Goal: Book appointment/travel/reservation

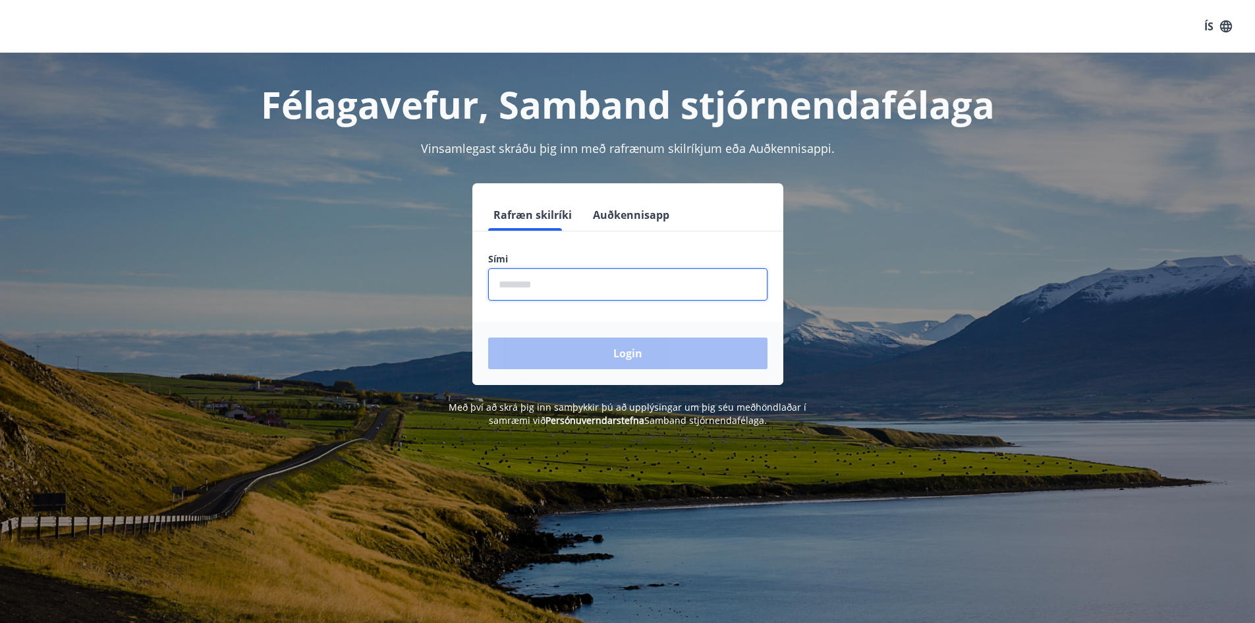
click at [586, 269] on input "phone" at bounding box center [627, 284] width 279 height 32
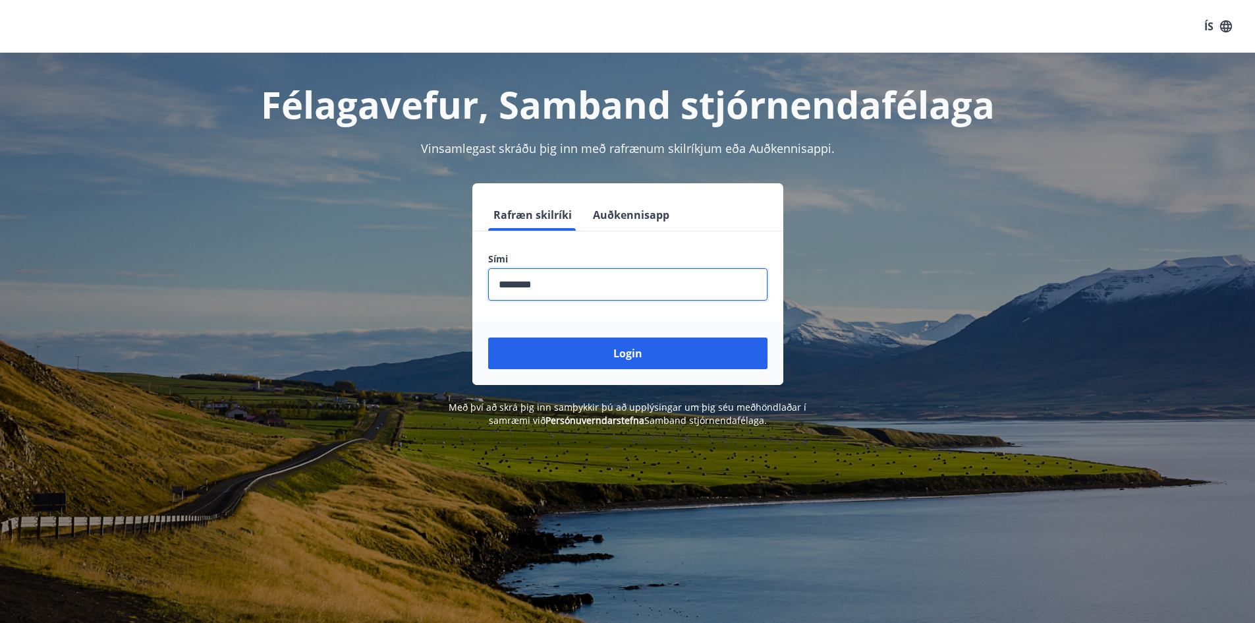
type input "********"
click at [488, 337] on button "Login" at bounding box center [627, 353] width 279 height 32
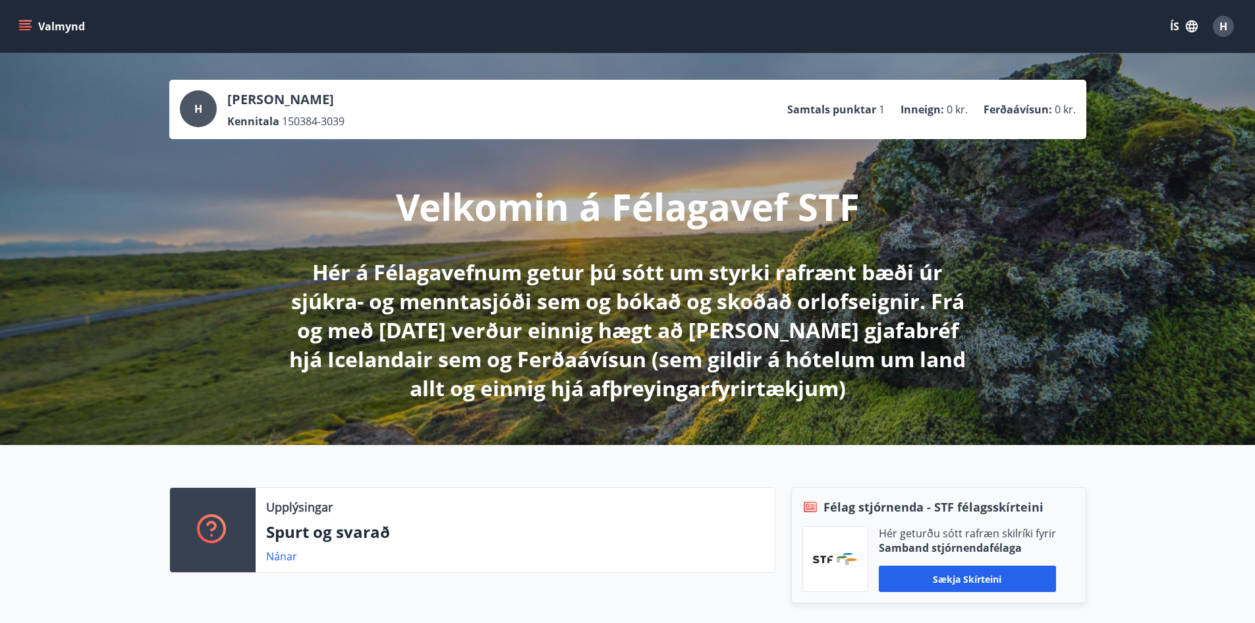
click at [24, 22] on icon "menu" at bounding box center [24, 26] width 13 height 13
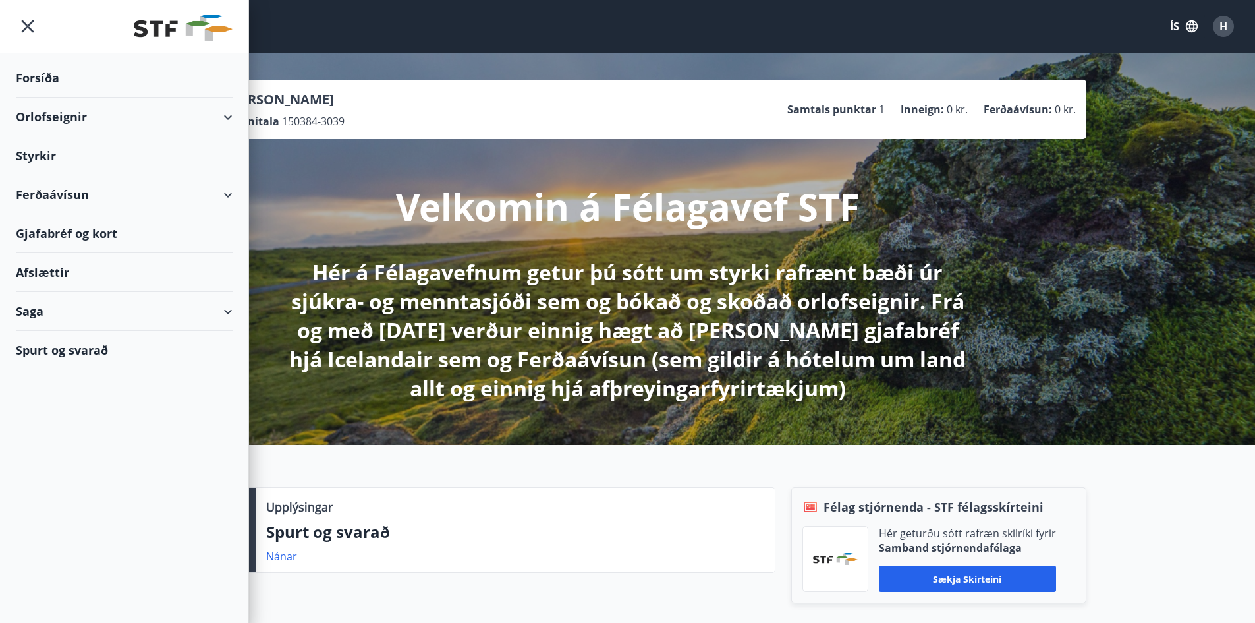
click at [153, 110] on div "Orlofseignir" at bounding box center [124, 116] width 217 height 39
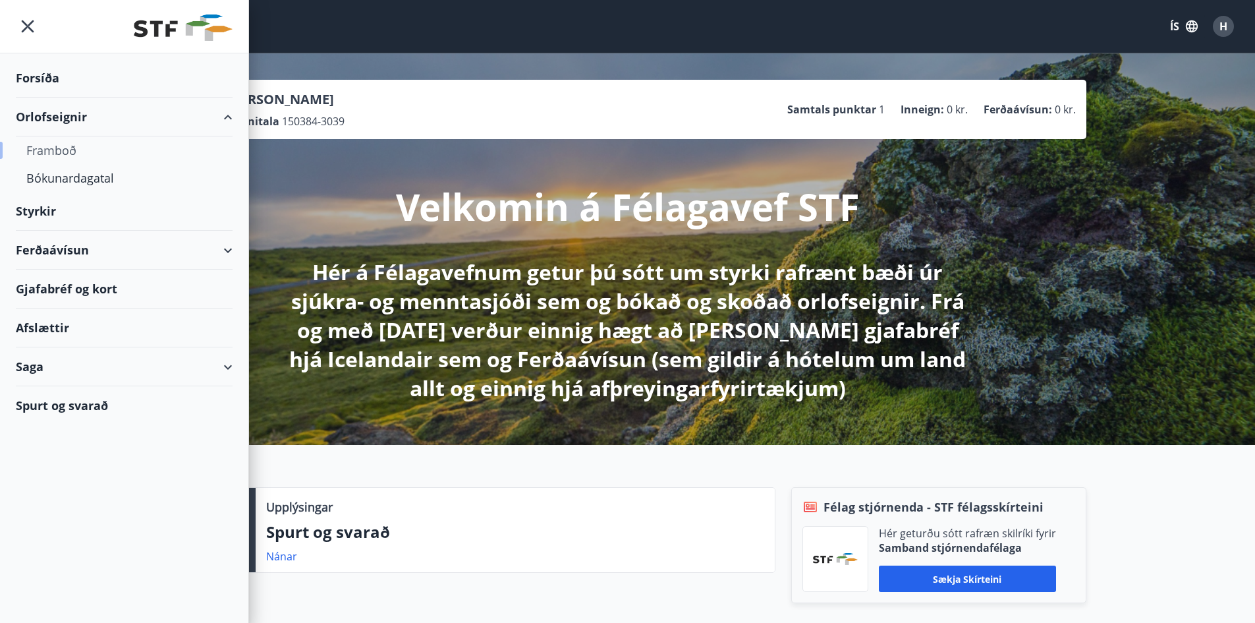
click at [71, 152] on div "Framboð" at bounding box center [124, 150] width 196 height 28
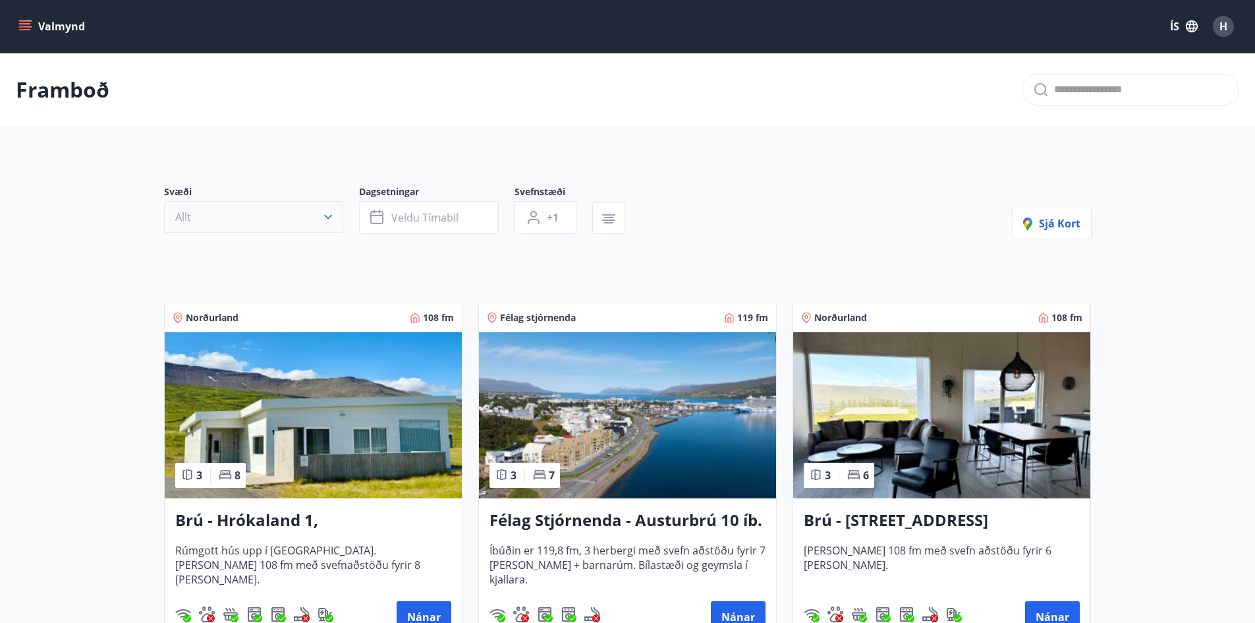
click at [330, 207] on button "Allt" at bounding box center [253, 217] width 179 height 32
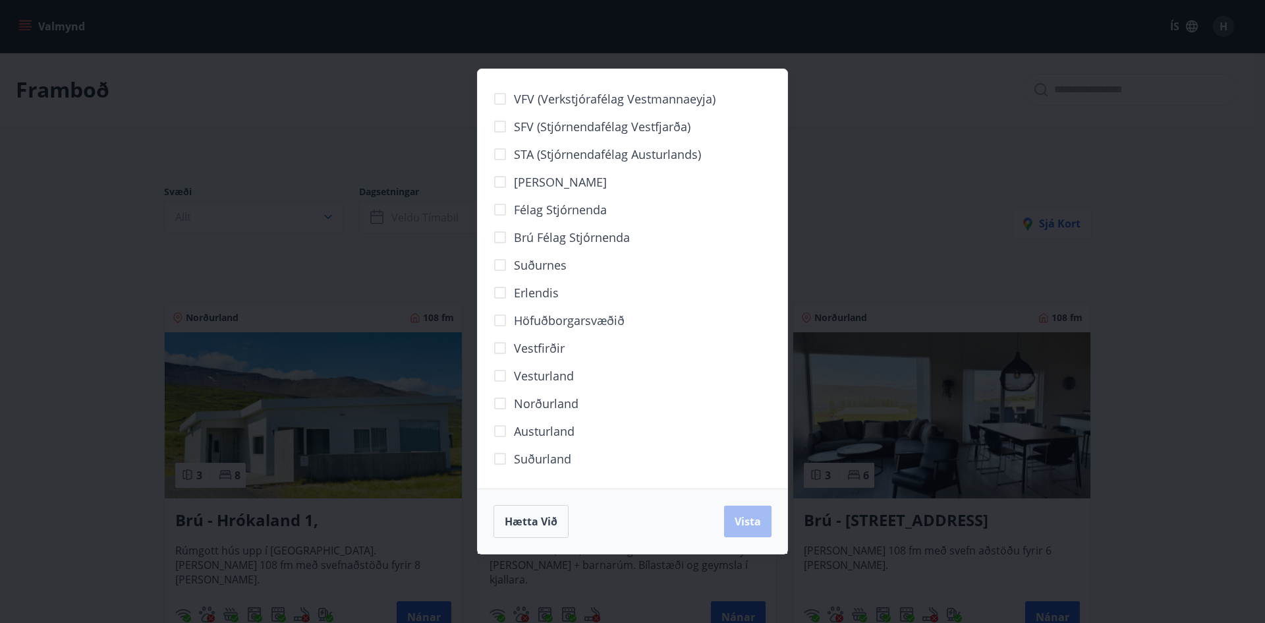
click at [538, 406] on span "Norðurland" at bounding box center [546, 403] width 65 height 17
click at [750, 522] on span "Vista" at bounding box center [748, 521] width 26 height 14
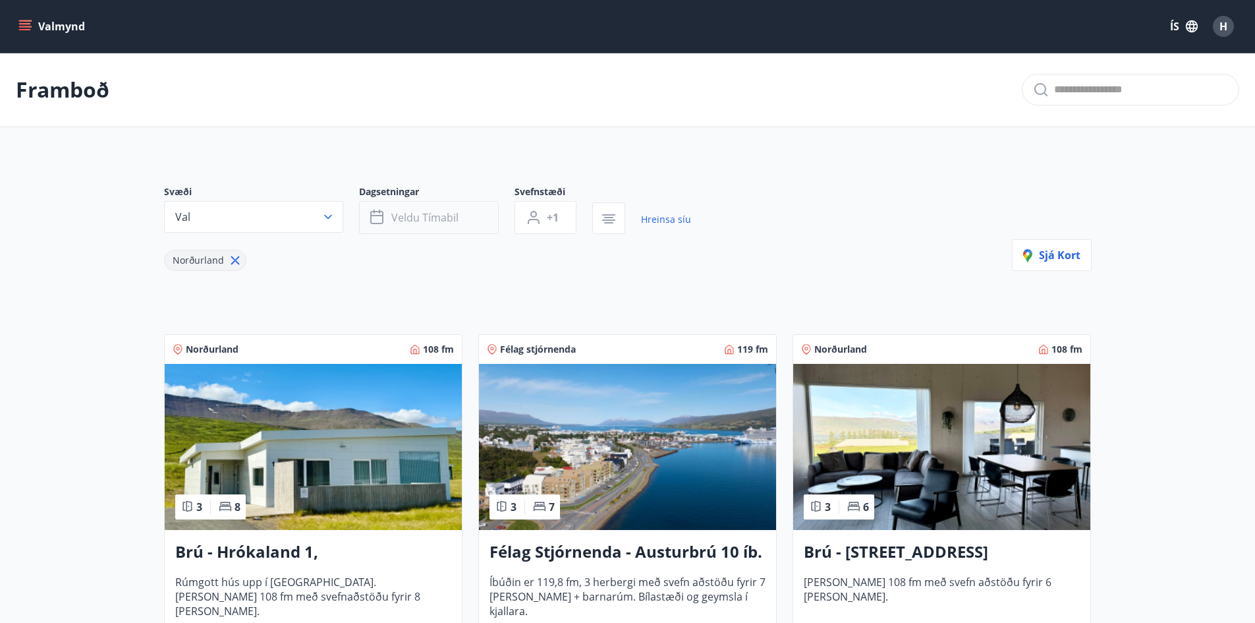
click at [441, 225] on button "Veldu tímabil" at bounding box center [429, 217] width 140 height 33
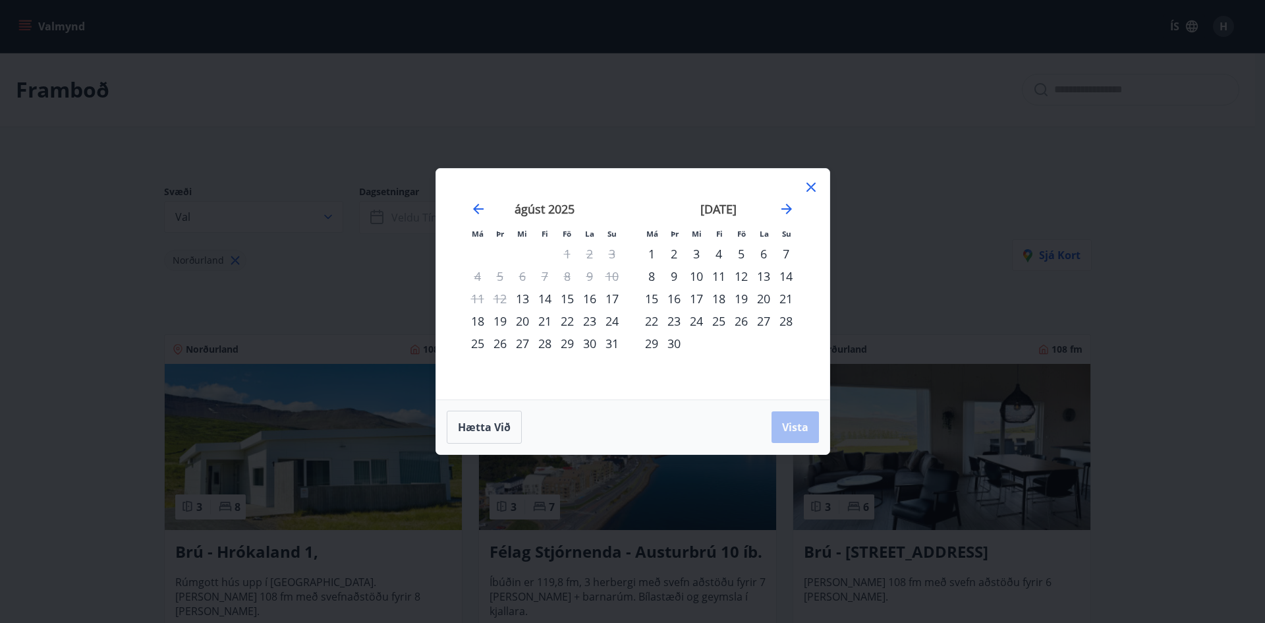
click at [569, 302] on div "15" at bounding box center [567, 298] width 22 height 22
click at [612, 304] on div "17" at bounding box center [612, 298] width 22 height 22
click at [797, 431] on span "Vista" at bounding box center [795, 427] width 26 height 14
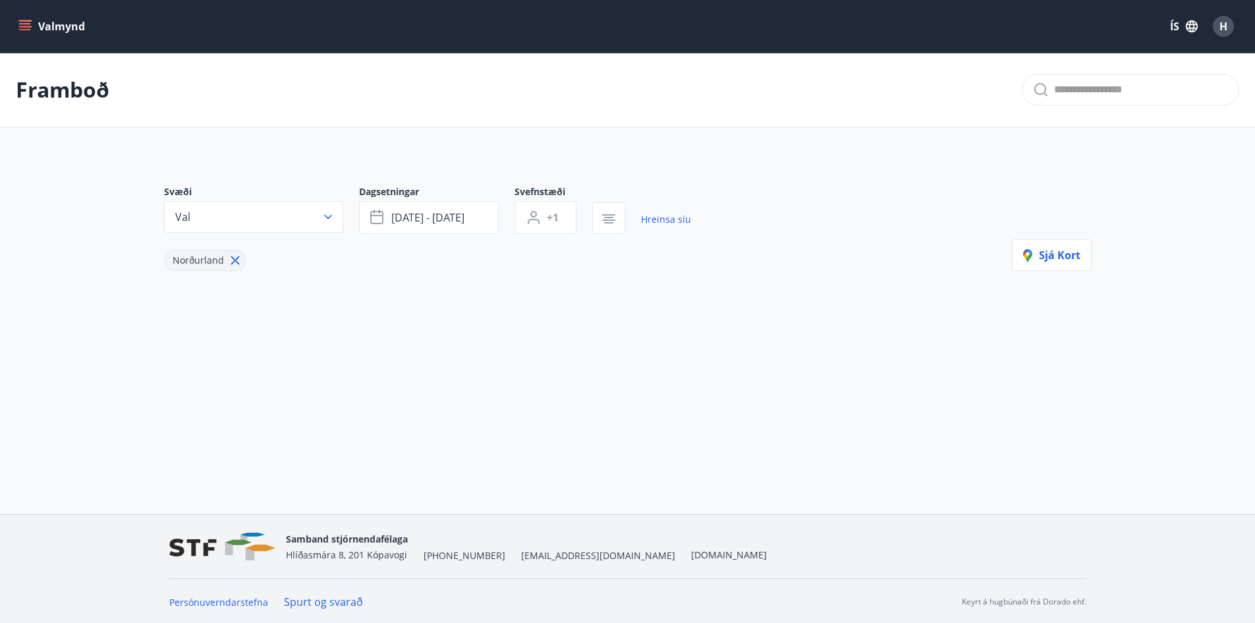
click at [561, 219] on button "+1" at bounding box center [546, 217] width 62 height 33
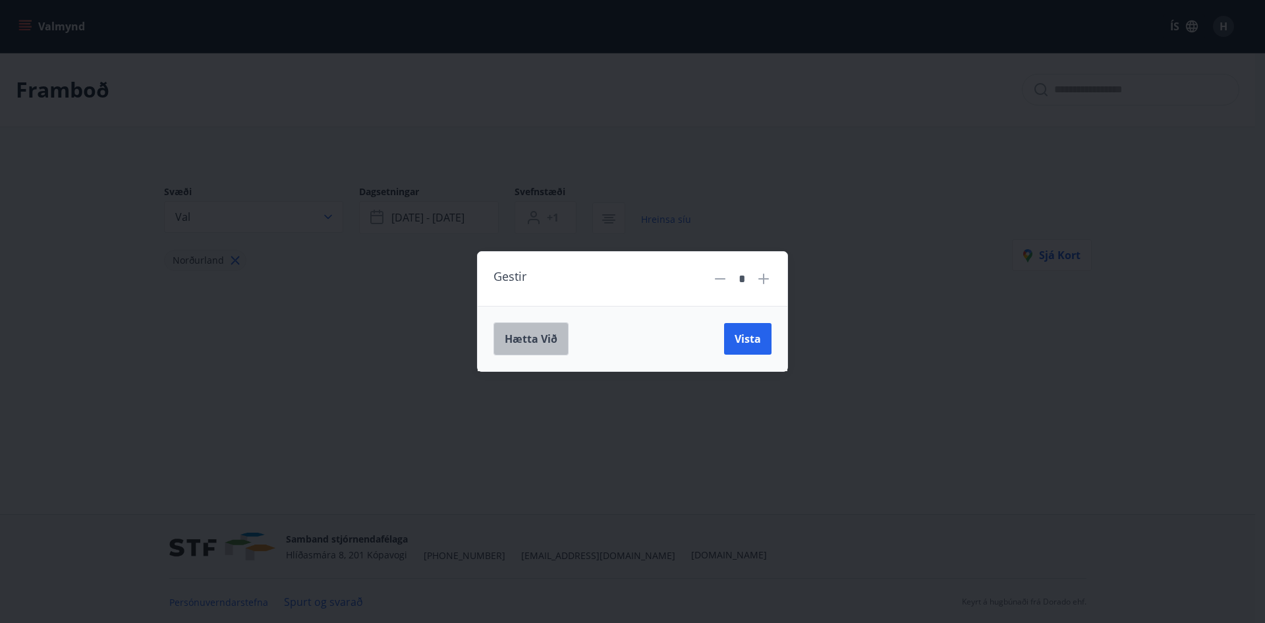
click at [556, 348] on button "Hætta við" at bounding box center [530, 338] width 75 height 33
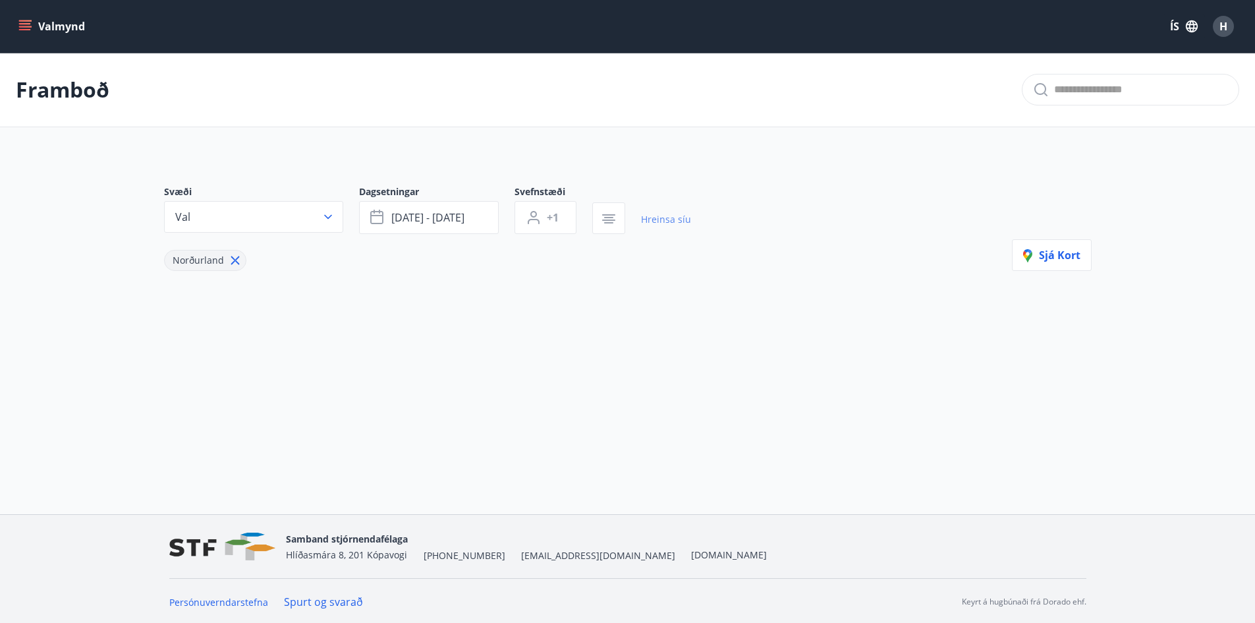
click at [641, 219] on link "Hreinsa síu" at bounding box center [666, 219] width 50 height 29
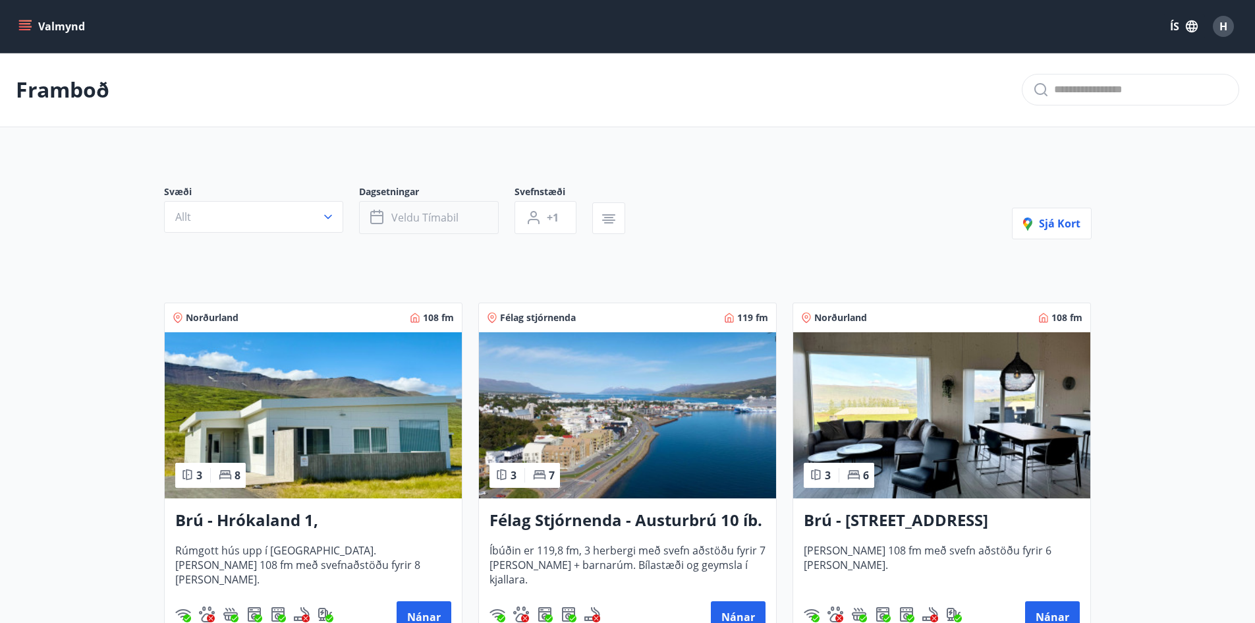
click at [395, 218] on span "Veldu tímabil" at bounding box center [424, 217] width 67 height 14
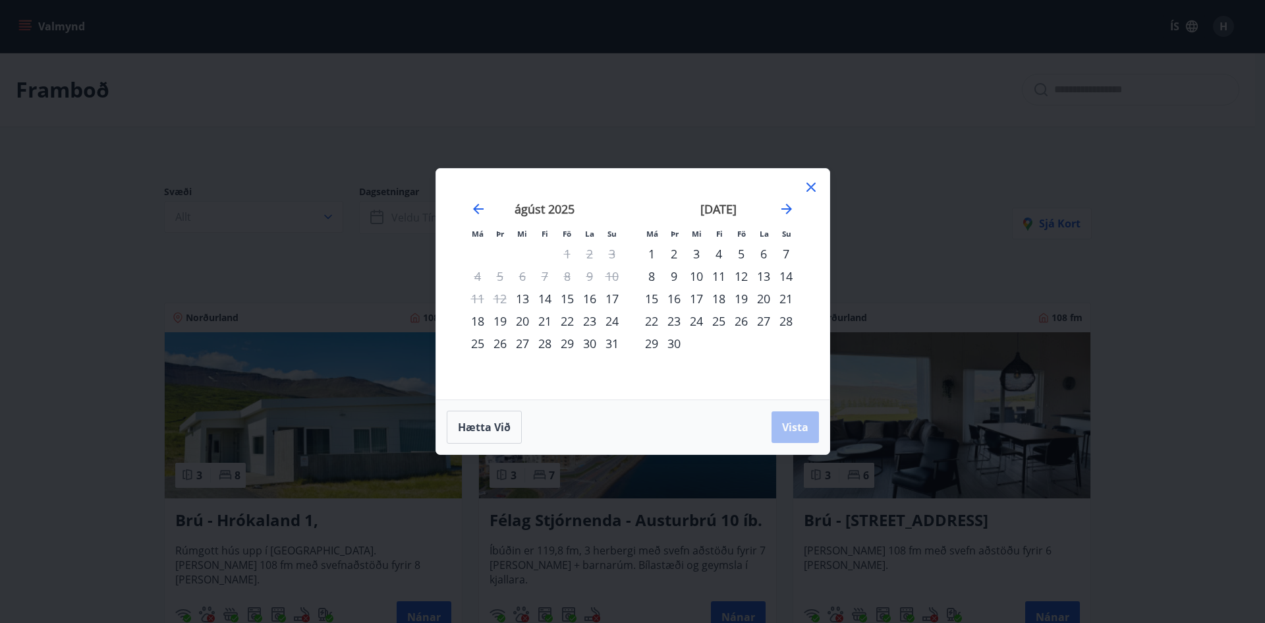
click at [588, 296] on div "16" at bounding box center [589, 298] width 22 height 22
click at [565, 302] on div "15" at bounding box center [567, 298] width 22 height 22
click at [609, 305] on div "17" at bounding box center [612, 298] width 22 height 22
click at [800, 434] on button "Vista" at bounding box center [794, 427] width 47 height 32
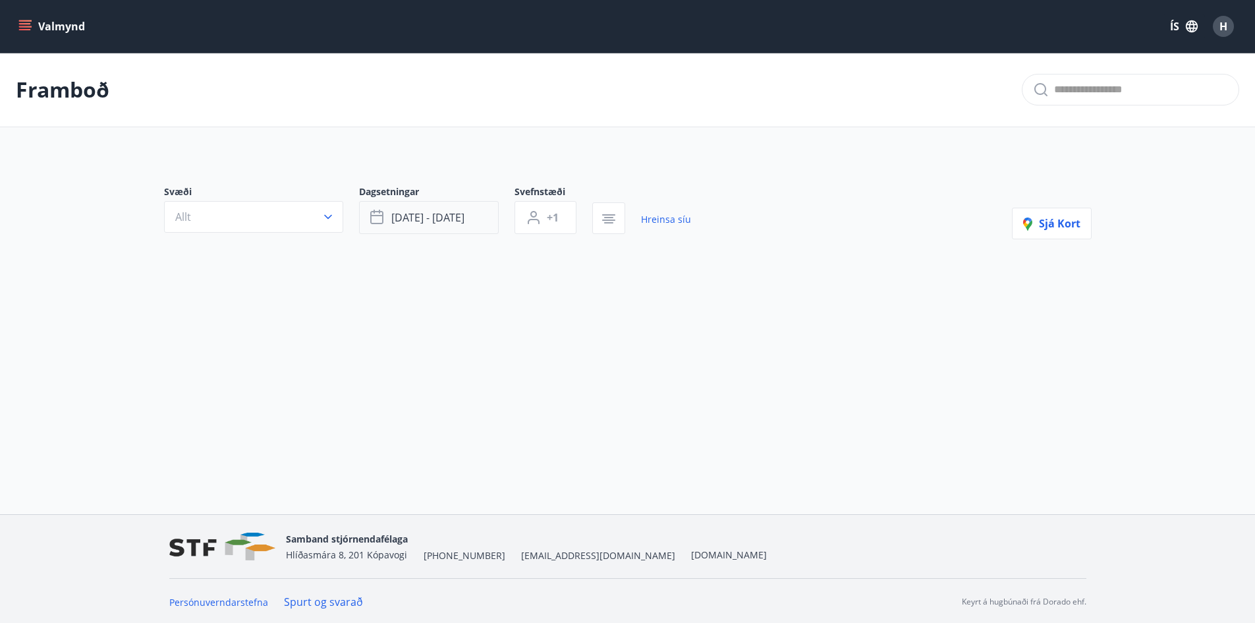
click at [476, 225] on button "ágú 15 - ágú 17" at bounding box center [429, 217] width 140 height 33
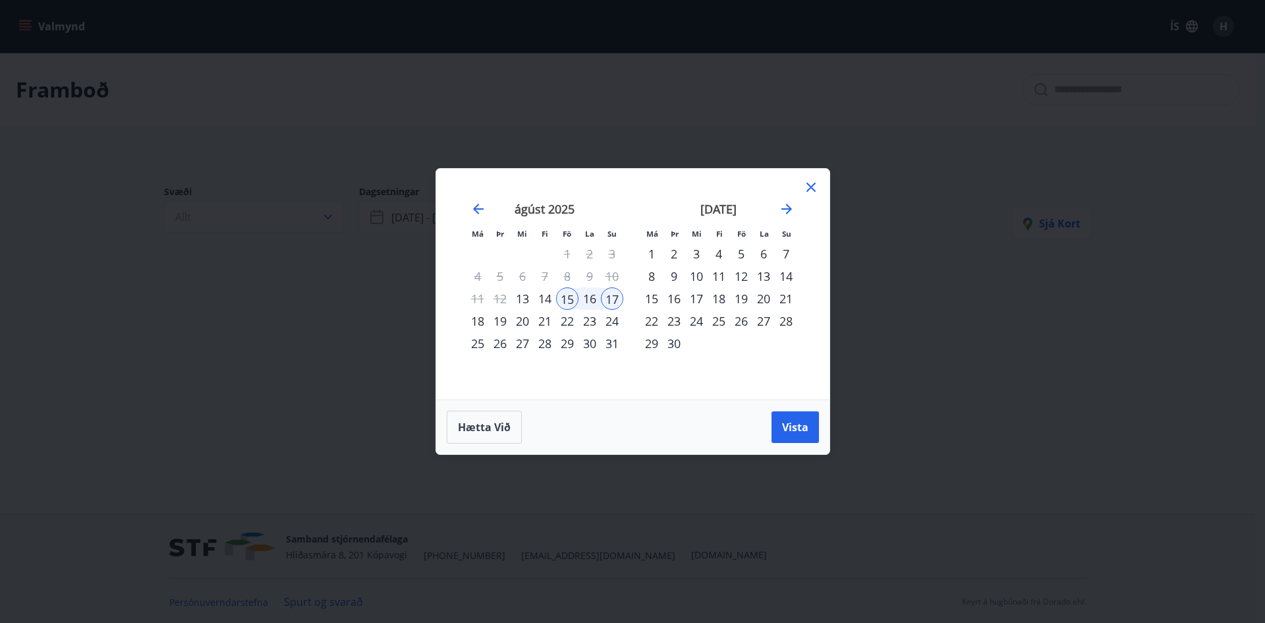
click at [766, 322] on div "27" at bounding box center [763, 321] width 22 height 22
click at [787, 324] on div "28" at bounding box center [786, 321] width 22 height 22
click at [798, 424] on span "Vista" at bounding box center [795, 427] width 26 height 14
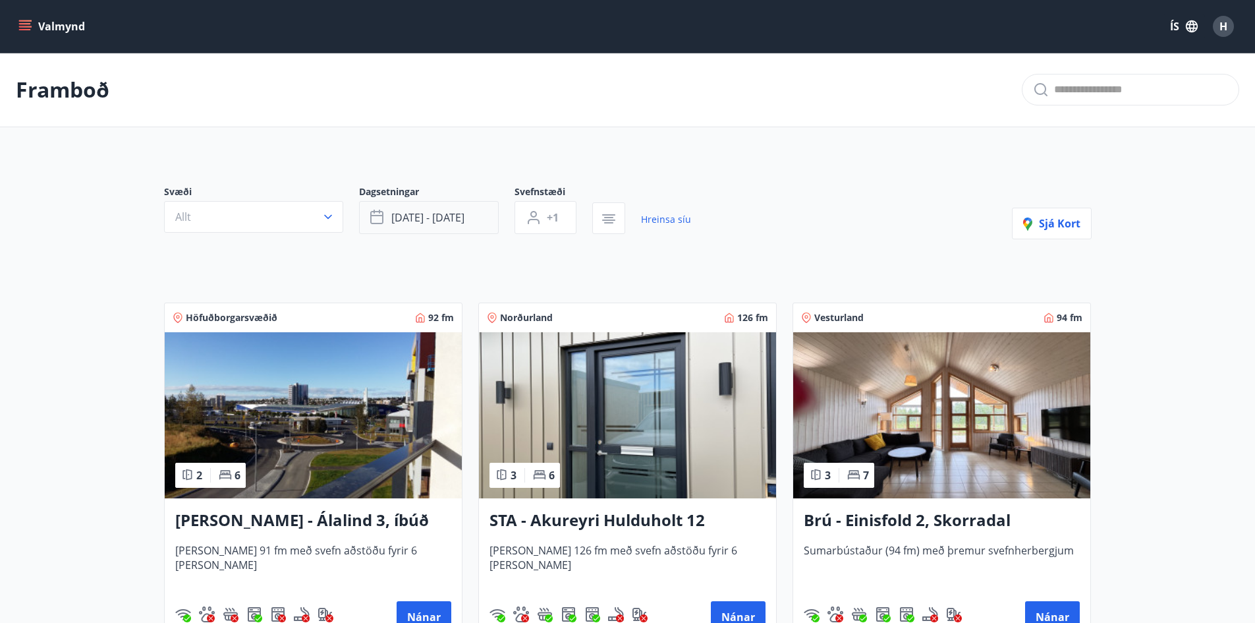
click at [435, 224] on button "sep 27 - sep 28" at bounding box center [429, 217] width 140 height 33
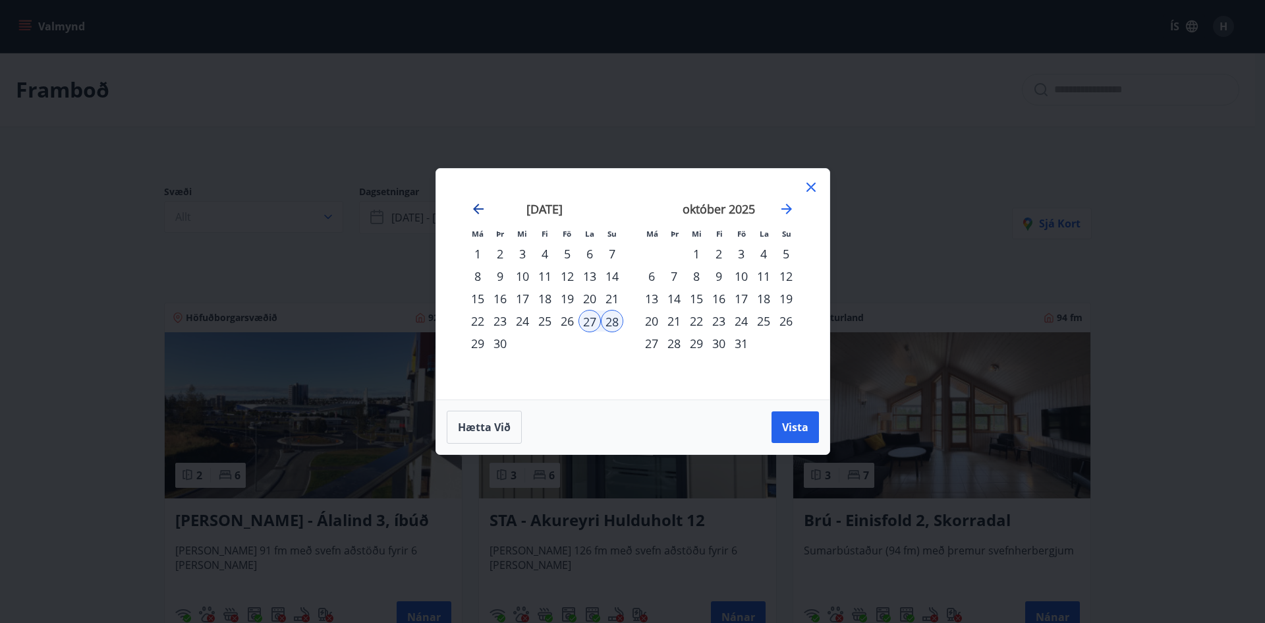
click at [485, 204] on icon "Move backward to switch to the previous month." at bounding box center [478, 209] width 16 height 16
click at [543, 299] on div "14" at bounding box center [545, 298] width 22 height 22
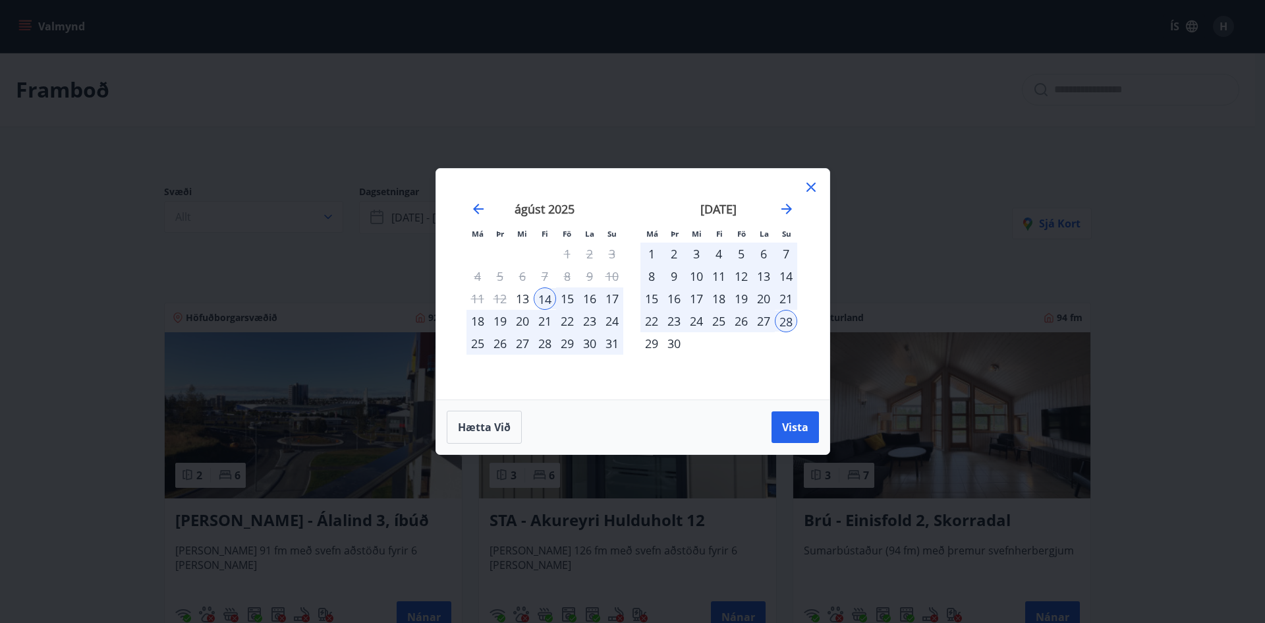
click at [604, 303] on div "17" at bounding box center [612, 298] width 22 height 22
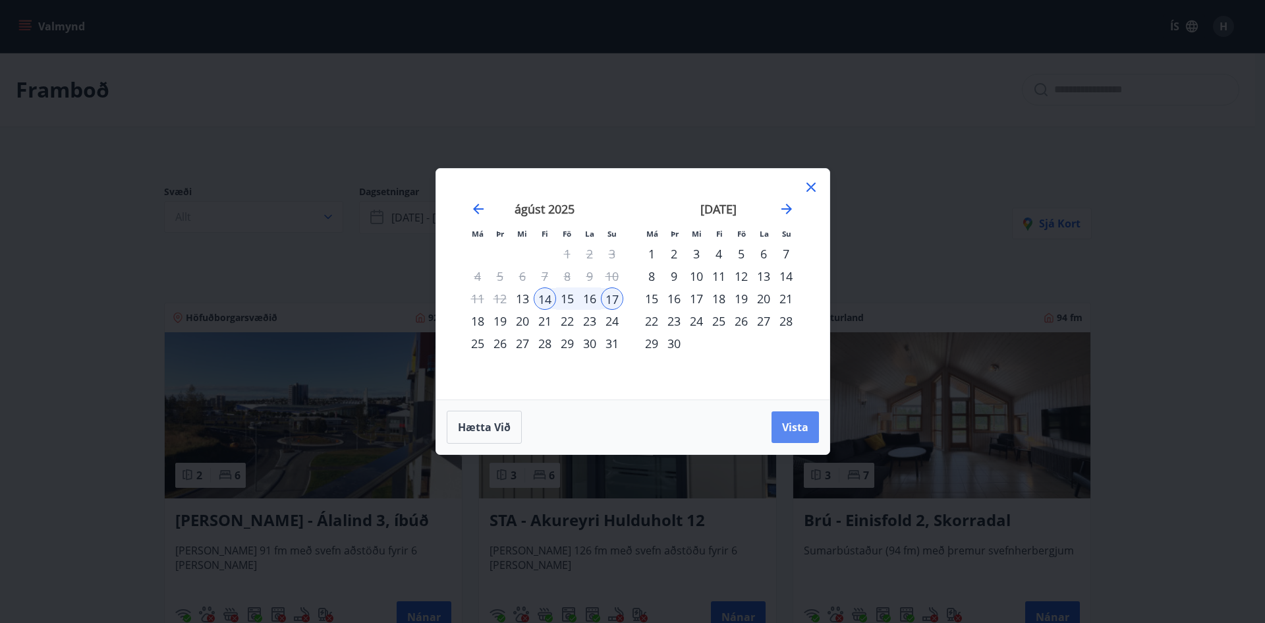
drag, startPoint x: 783, startPoint y: 427, endPoint x: 776, endPoint y: 423, distance: 8.3
click at [783, 428] on span "Vista" at bounding box center [795, 427] width 26 height 14
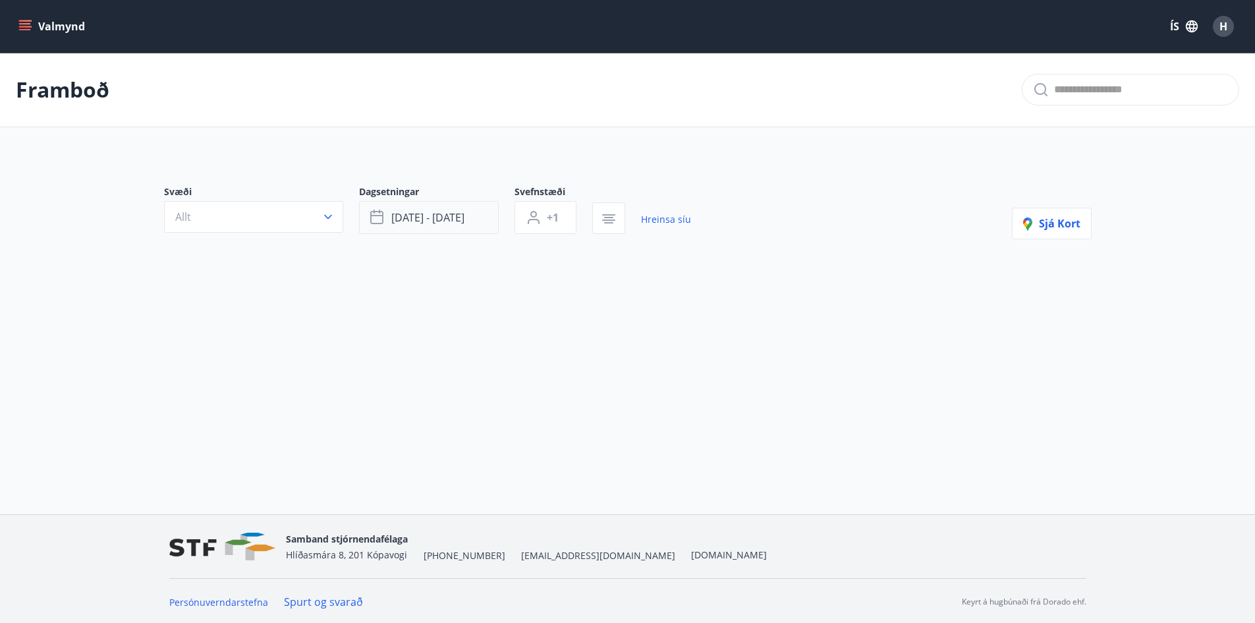
click at [463, 223] on span "ágú 14 - ágú 17" at bounding box center [427, 217] width 73 height 14
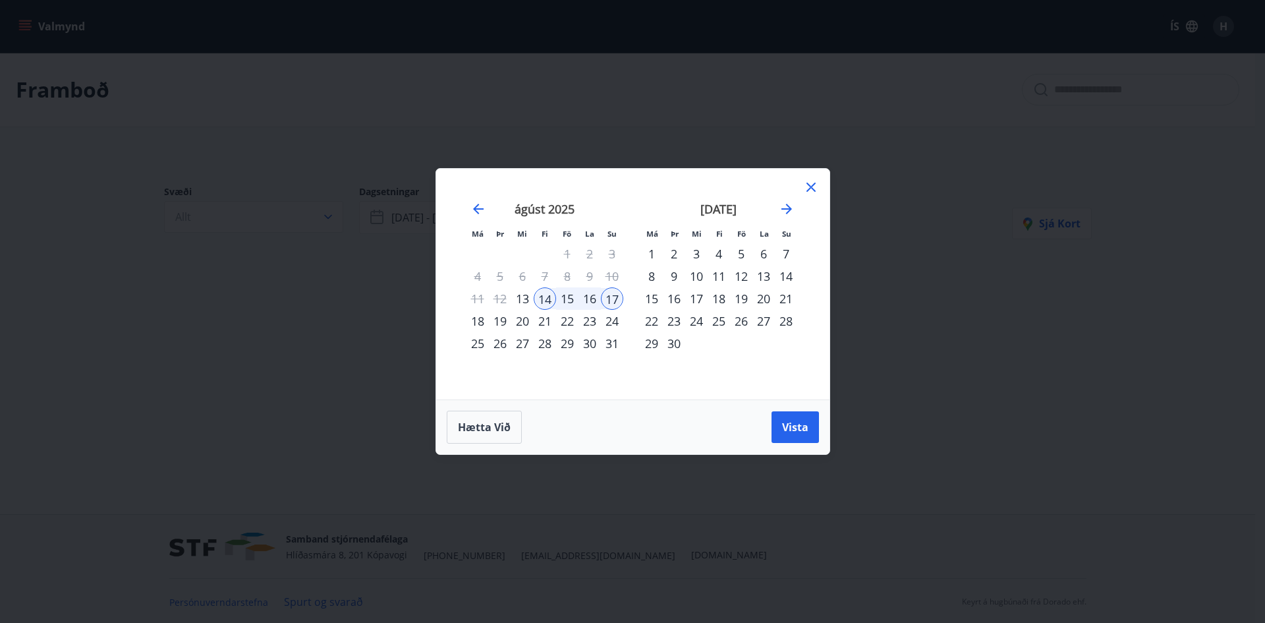
click at [578, 301] on div "16" at bounding box center [589, 298] width 22 height 22
click at [564, 298] on div "15" at bounding box center [567, 298] width 22 height 22
click at [476, 319] on div "18" at bounding box center [477, 321] width 22 height 22
click at [806, 431] on span "Vista" at bounding box center [795, 427] width 26 height 14
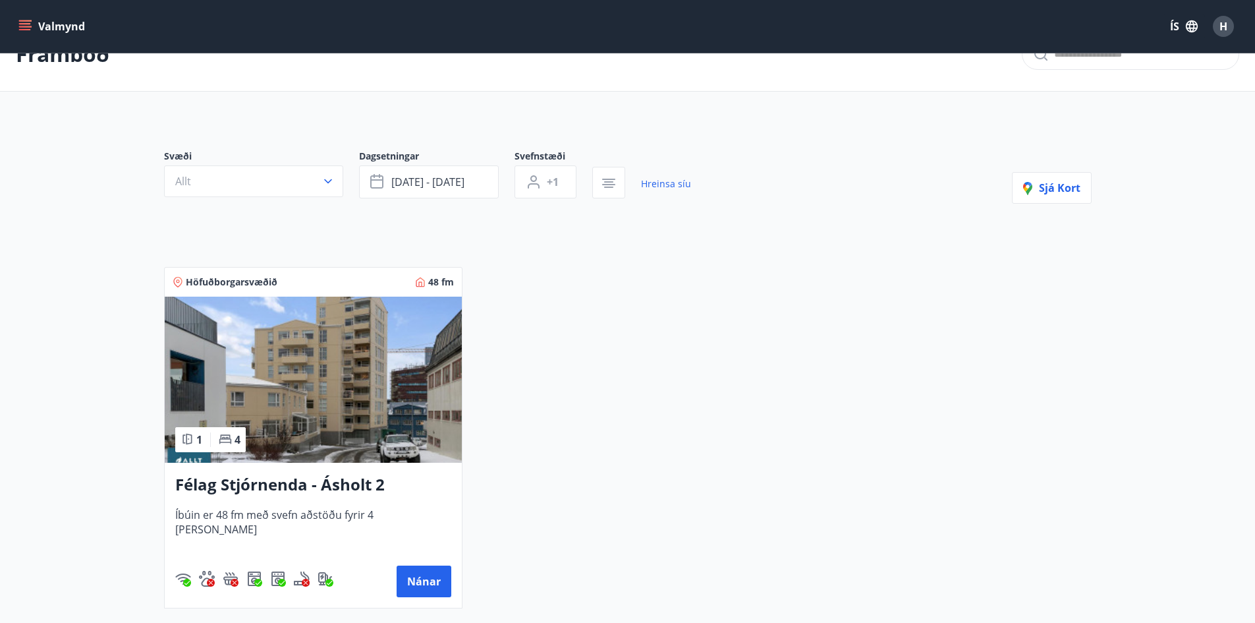
scroll to position [66, 0]
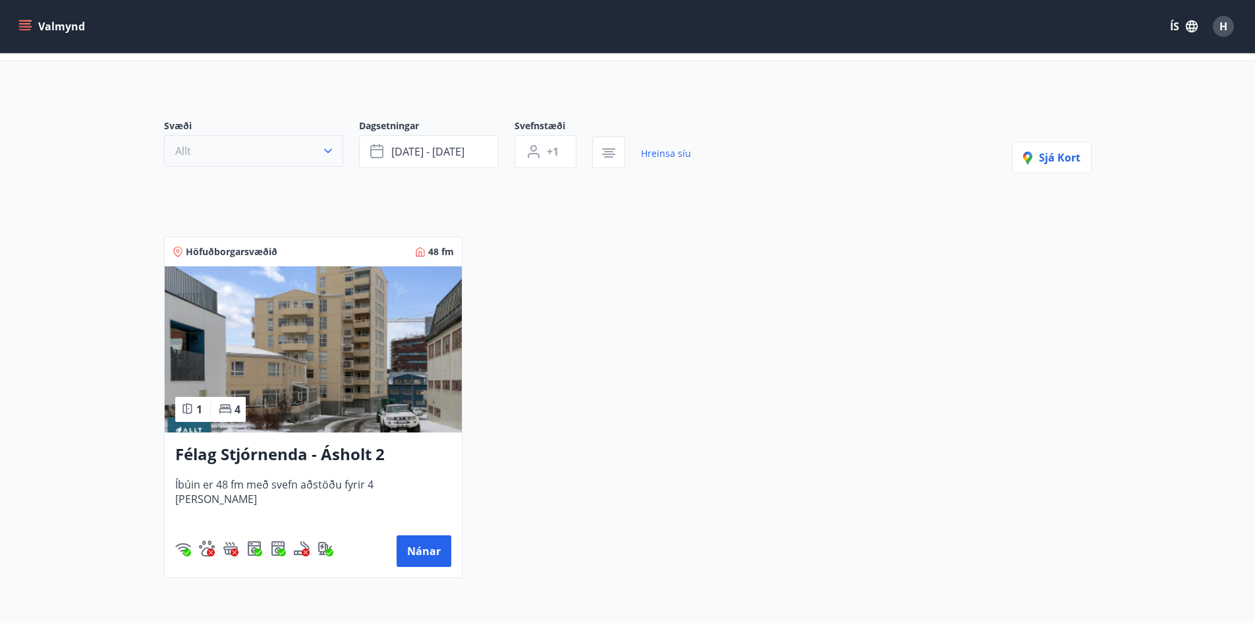
click at [329, 160] on button "Allt" at bounding box center [253, 151] width 179 height 32
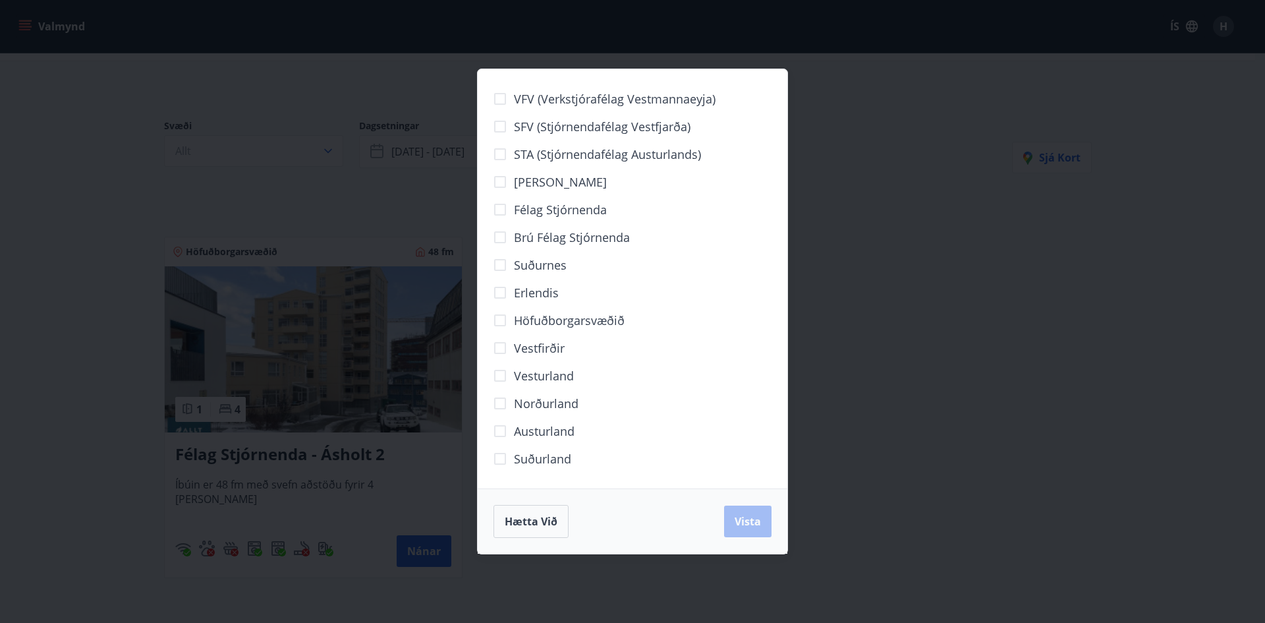
click at [548, 430] on span "Austurland" at bounding box center [544, 430] width 61 height 17
click at [738, 511] on button "Vista" at bounding box center [747, 521] width 47 height 32
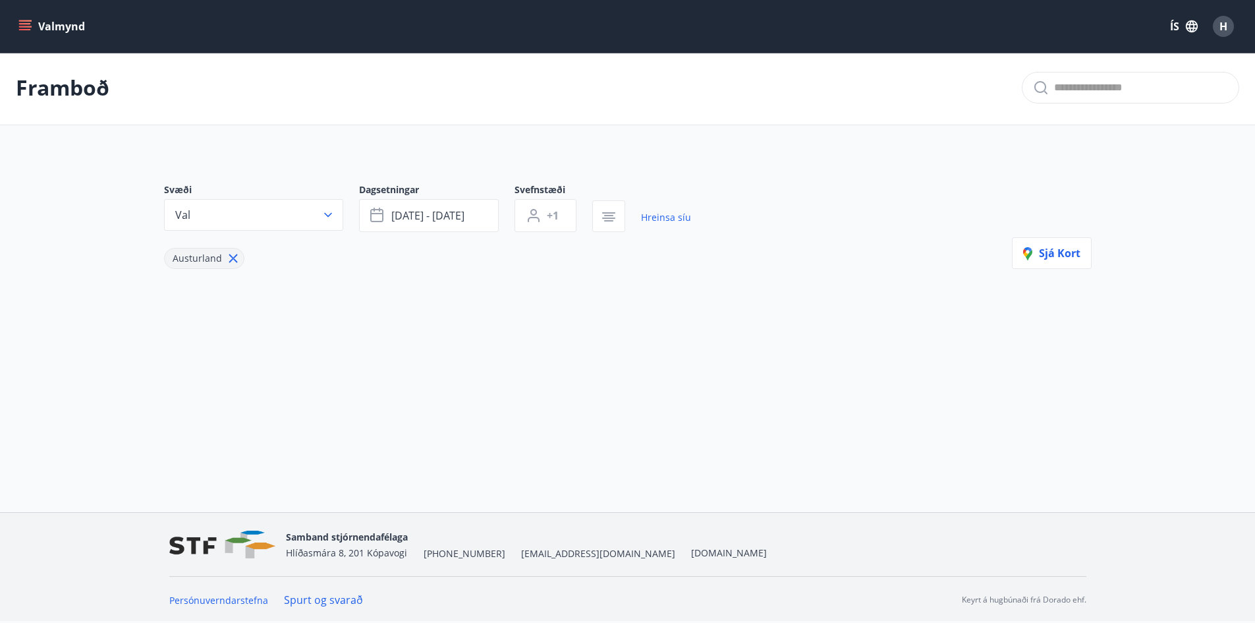
scroll to position [2, 0]
click at [451, 219] on span "ágú 15 - ágú 18" at bounding box center [427, 215] width 73 height 14
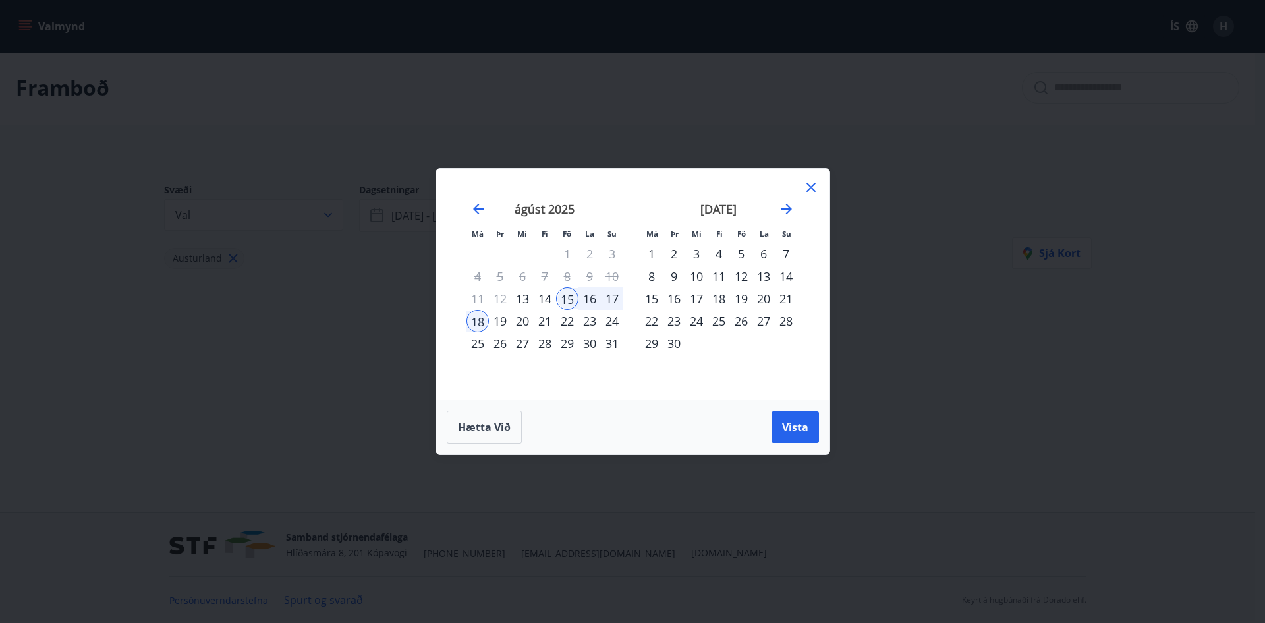
click at [570, 320] on div "22" at bounding box center [567, 321] width 22 height 22
click at [601, 325] on div "24" at bounding box center [612, 321] width 22 height 22
click at [799, 427] on span "Vista" at bounding box center [795, 427] width 26 height 14
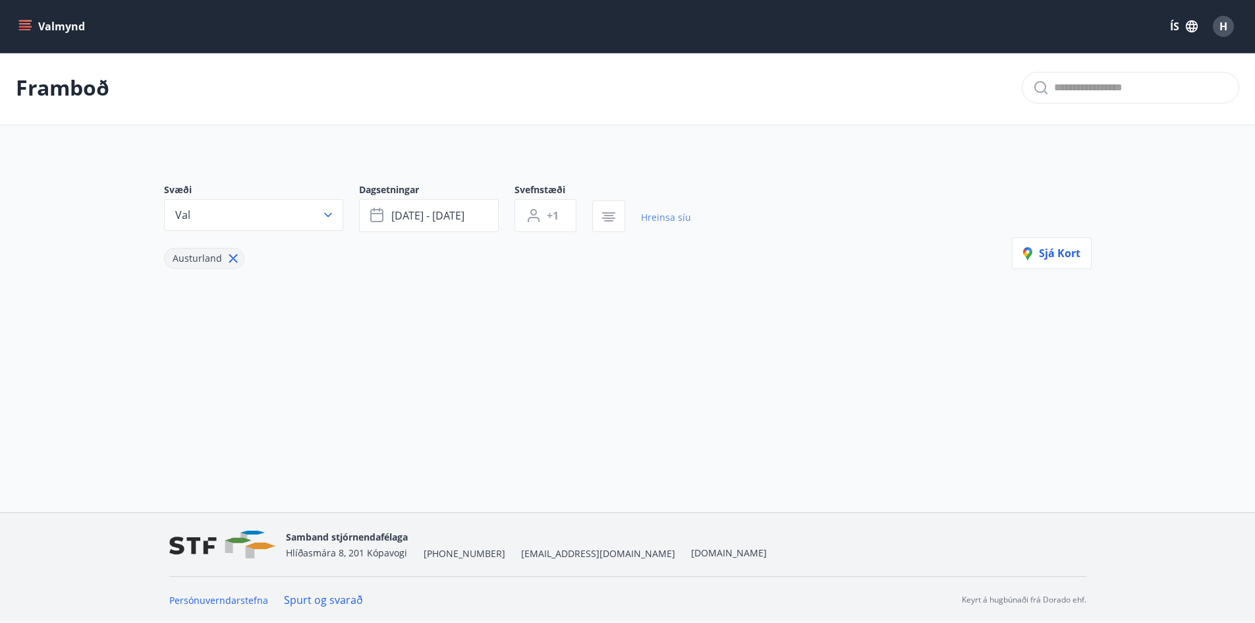
click at [669, 216] on link "Hreinsa síu" at bounding box center [666, 217] width 50 height 29
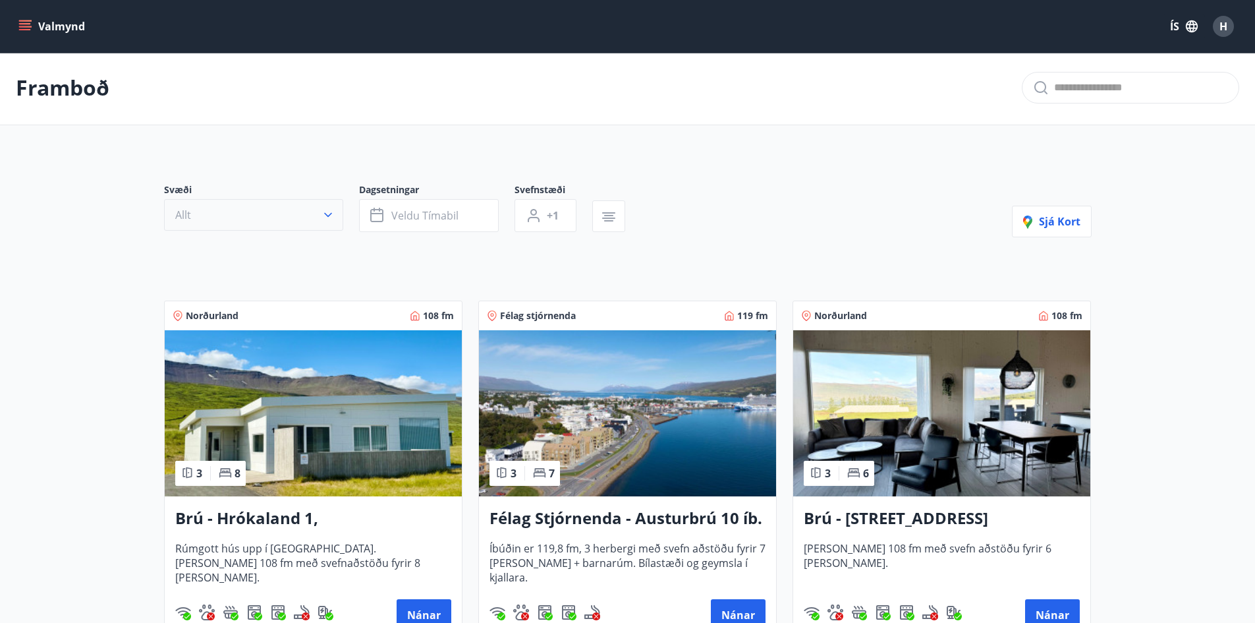
click at [256, 218] on button "Allt" at bounding box center [253, 215] width 179 height 32
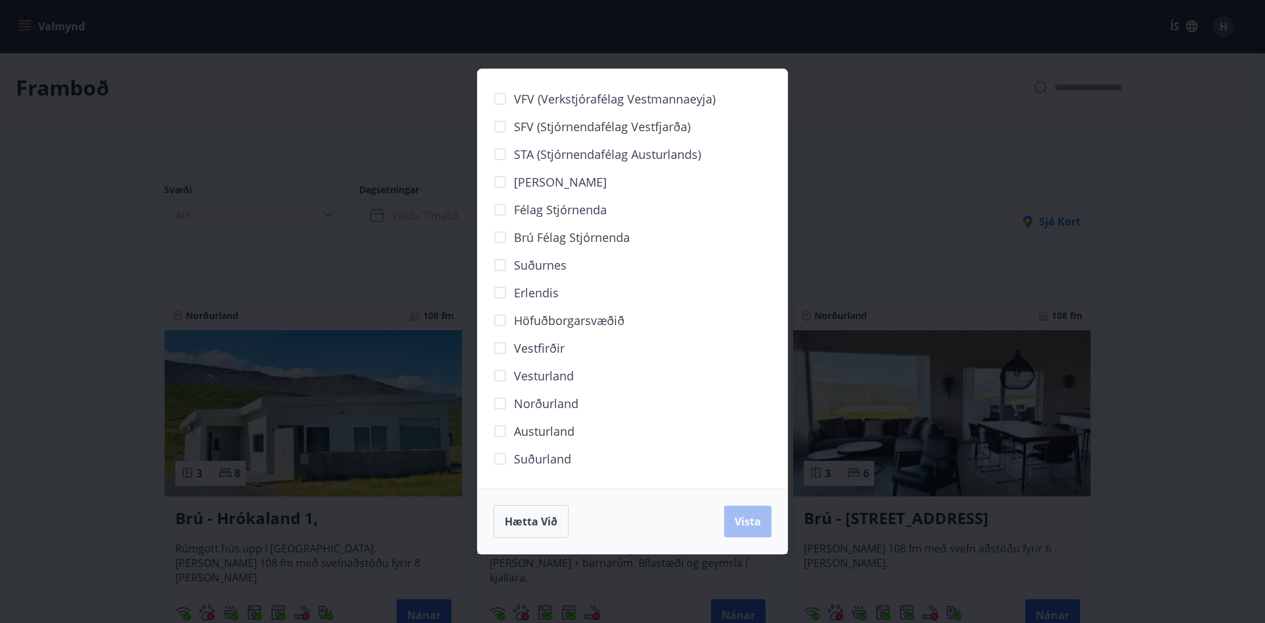
click at [565, 426] on span "Austurland" at bounding box center [544, 430] width 61 height 17
click at [715, 520] on div "Hætta við Vista" at bounding box center [632, 521] width 278 height 33
click at [731, 519] on button "Vista" at bounding box center [747, 521] width 47 height 32
